Goal: Find contact information: Find contact information

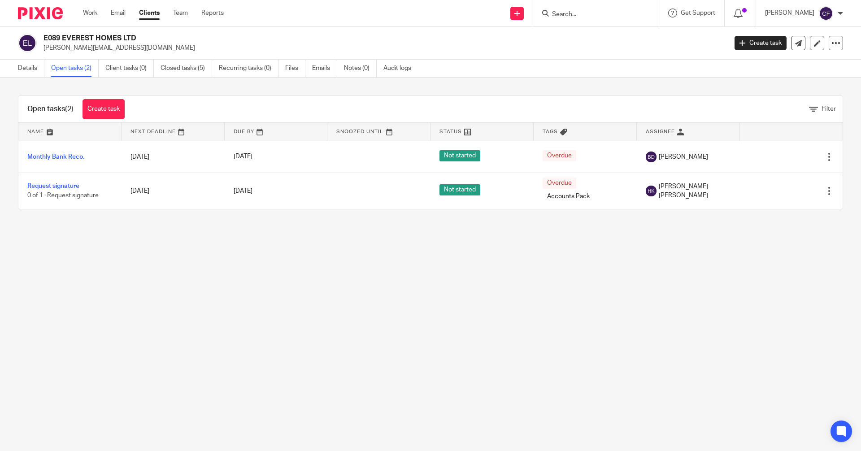
click at [567, 12] on input "Search" at bounding box center [591, 15] width 81 height 8
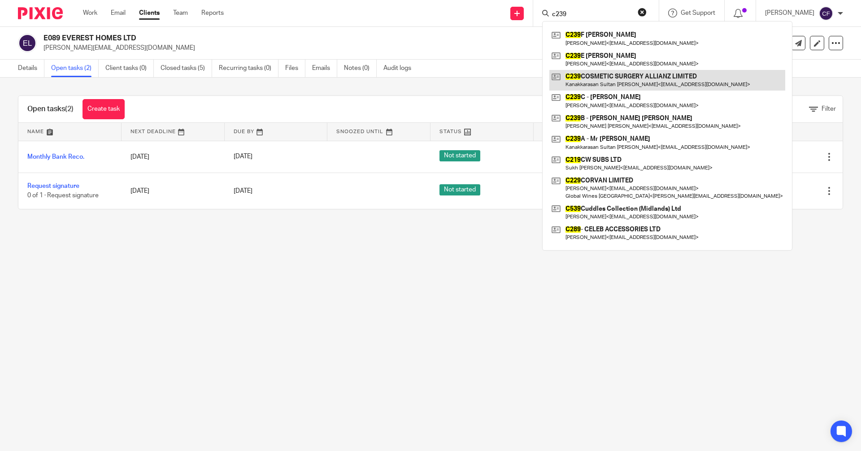
type input "c239"
click at [609, 78] on link at bounding box center [667, 80] width 236 height 21
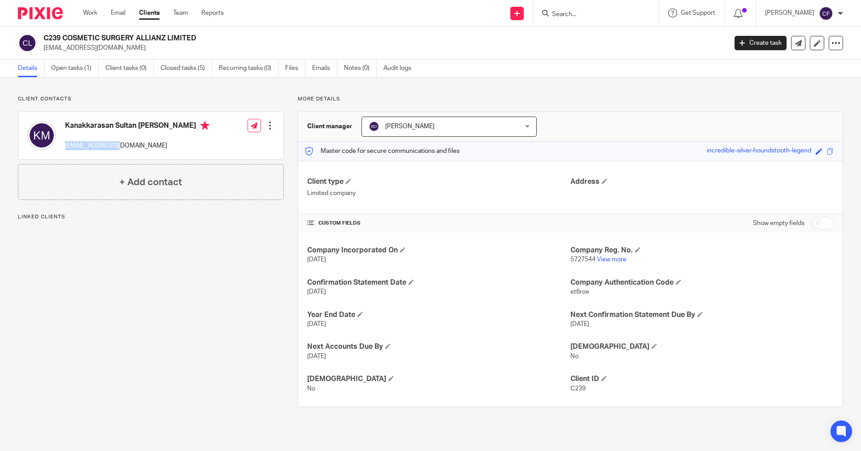
drag, startPoint x: 118, startPoint y: 147, endPoint x: 62, endPoint y: 149, distance: 55.6
click at [62, 149] on div "Kanakkarasan Sultan [PERSON_NAME] [EMAIL_ADDRESS][DOMAIN_NAME]" at bounding box center [118, 136] width 182 height 38
copy p "[EMAIL_ADDRESS][DOMAIN_NAME]"
